Goal: Task Accomplishment & Management: Complete application form

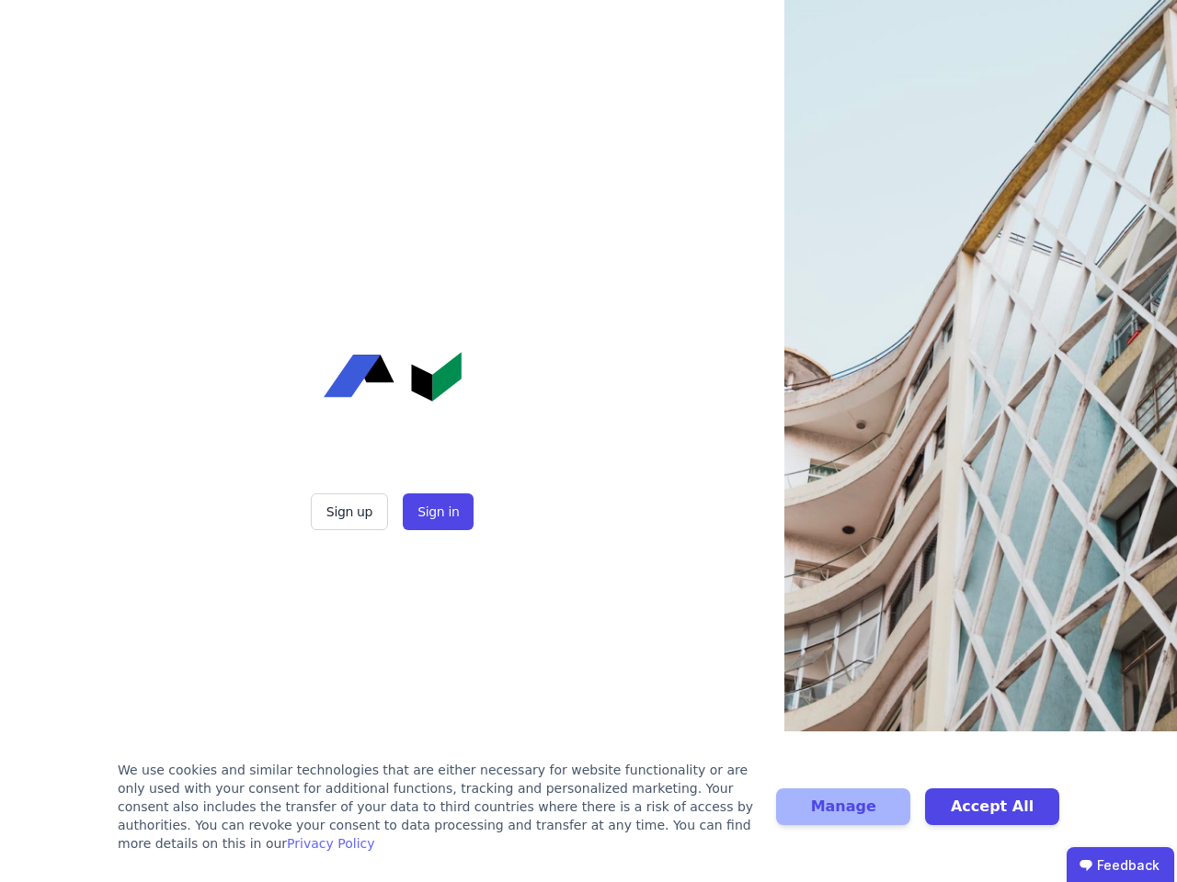
click at [588, 441] on div "Sign up Sign in" at bounding box center [393, 441] width 460 height 882
click at [351, 512] on button "Sign up" at bounding box center [349, 512] width 77 height 37
click at [436, 512] on button "Sign in" at bounding box center [438, 512] width 71 height 37
click at [588, 816] on div "We use cookies and similar technologies that are either necessary for website f…" at bounding box center [436, 807] width 636 height 92
click at [843, 816] on button "Manage" at bounding box center [843, 807] width 134 height 37
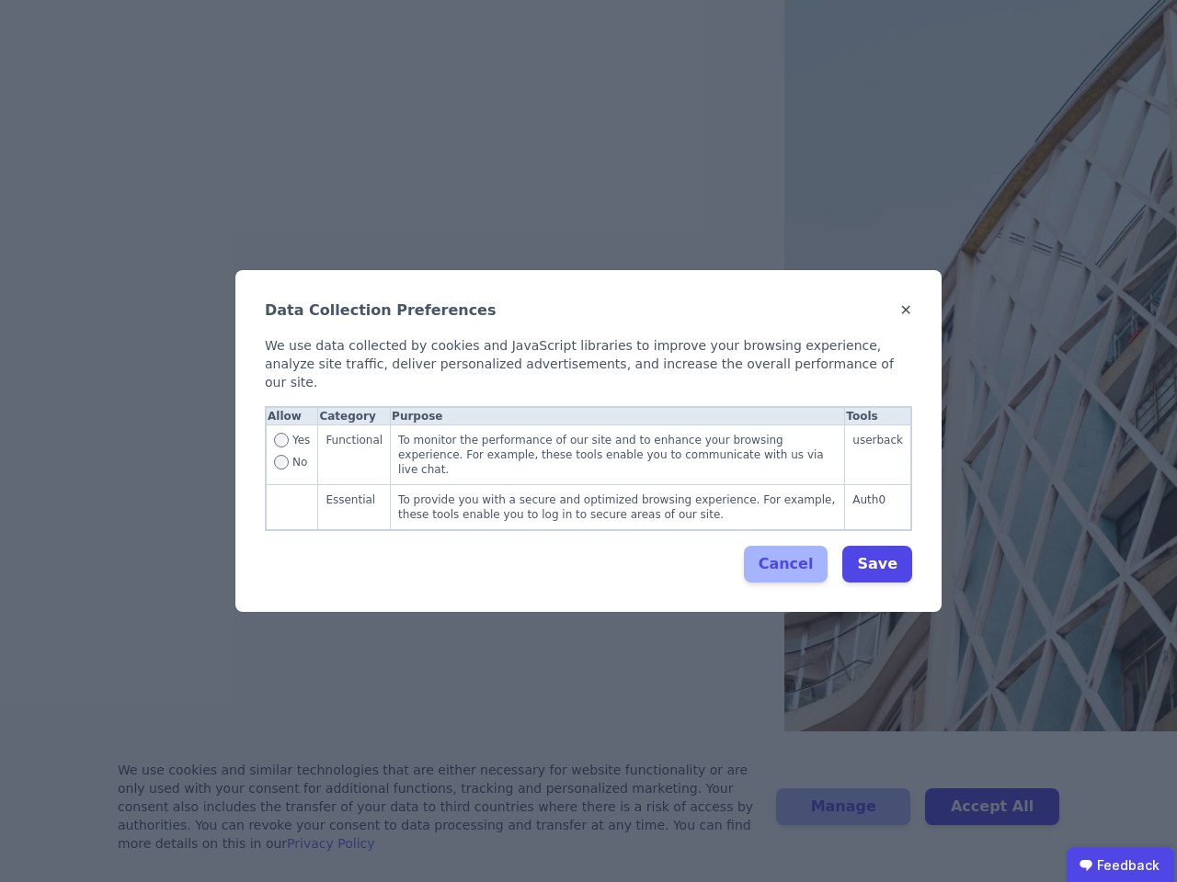
click at [992, 816] on div "Data Collection Preferences ✕ We use data collected by cookies and JavaScript l…" at bounding box center [588, 441] width 1177 height 882
click at [1120, 865] on ubdiv "Feedback" at bounding box center [1120, 866] width 108 height 37
